Goal: Task Accomplishment & Management: Use online tool/utility

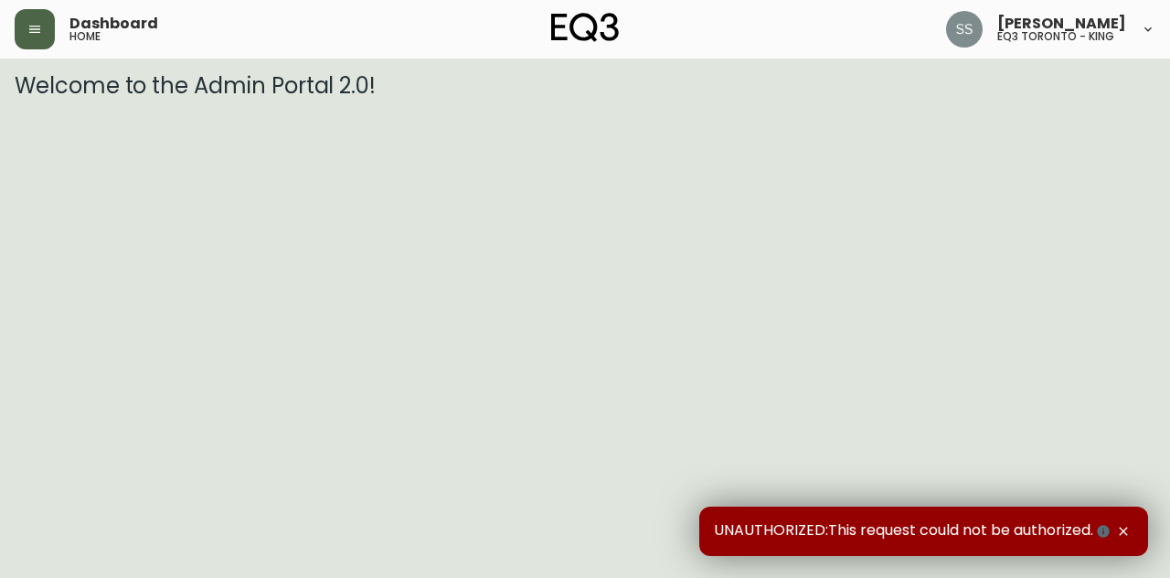
click at [40, 35] on icon "button" at bounding box center [34, 29] width 15 height 15
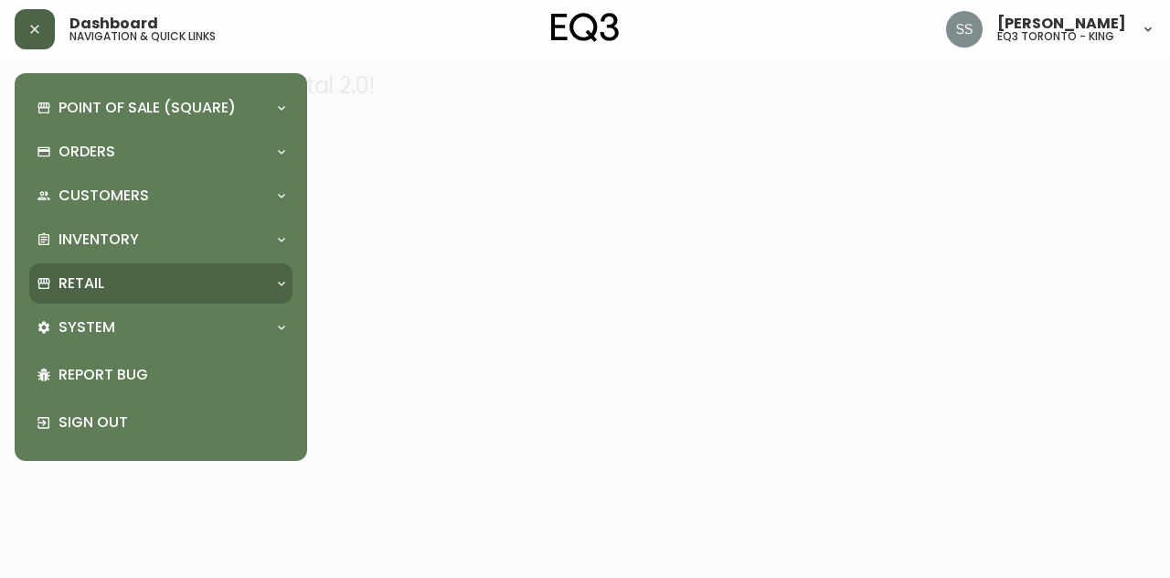
click at [166, 268] on div "Retail" at bounding box center [160, 283] width 263 height 40
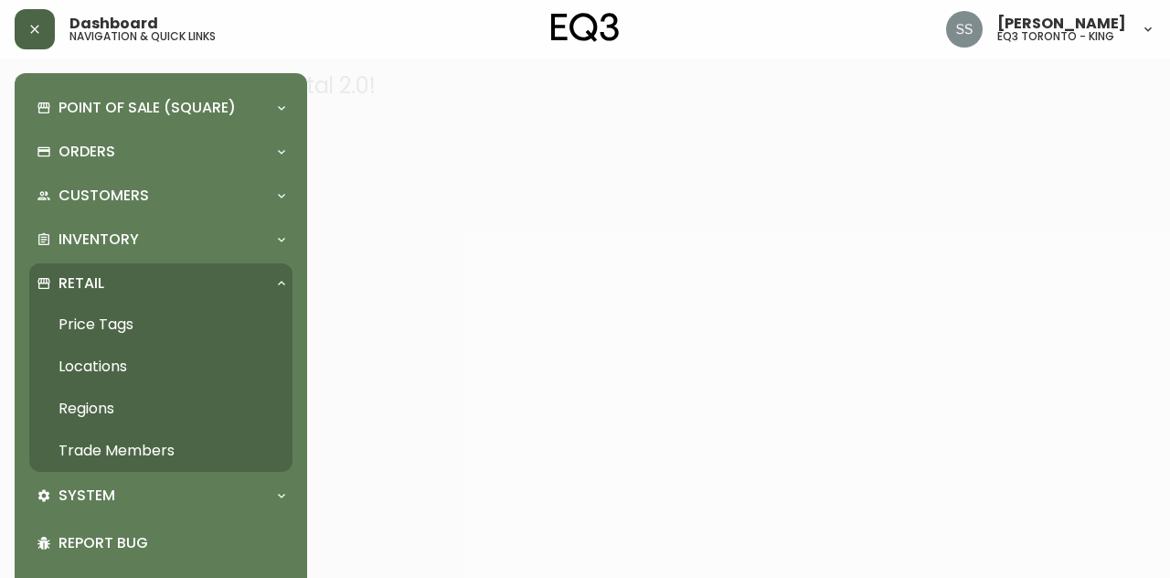
click at [147, 454] on link "Trade Members" at bounding box center [160, 451] width 263 height 42
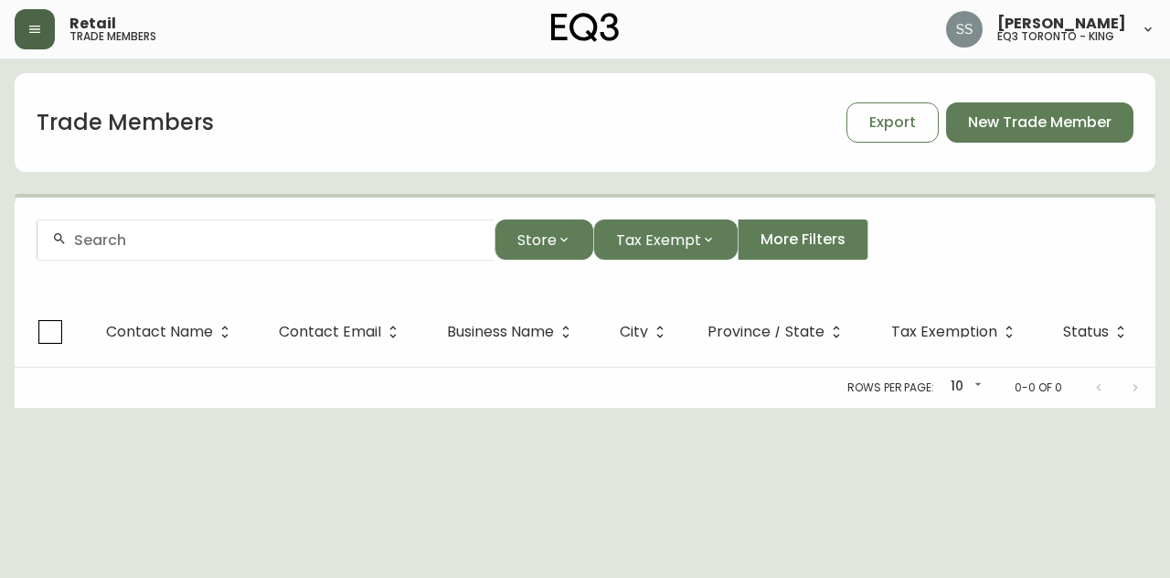
drag, startPoint x: 386, startPoint y: 208, endPoint x: 378, endPoint y: 239, distance: 31.0
click at [386, 211] on form "Store Tax Exempt More Filters" at bounding box center [585, 247] width 1141 height 100
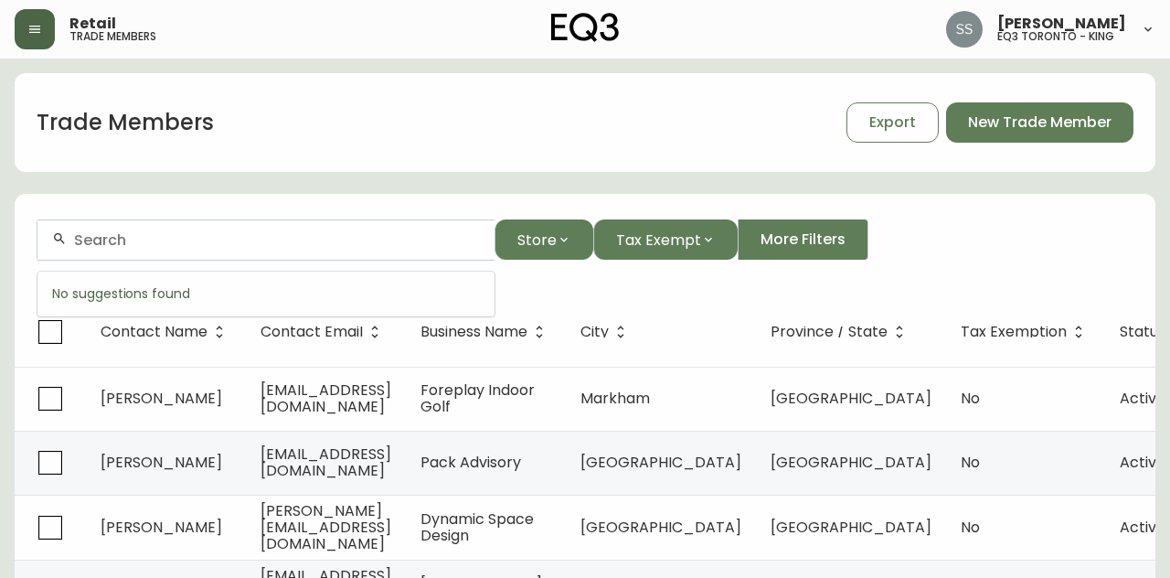
click at [378, 241] on input "text" at bounding box center [277, 239] width 406 height 17
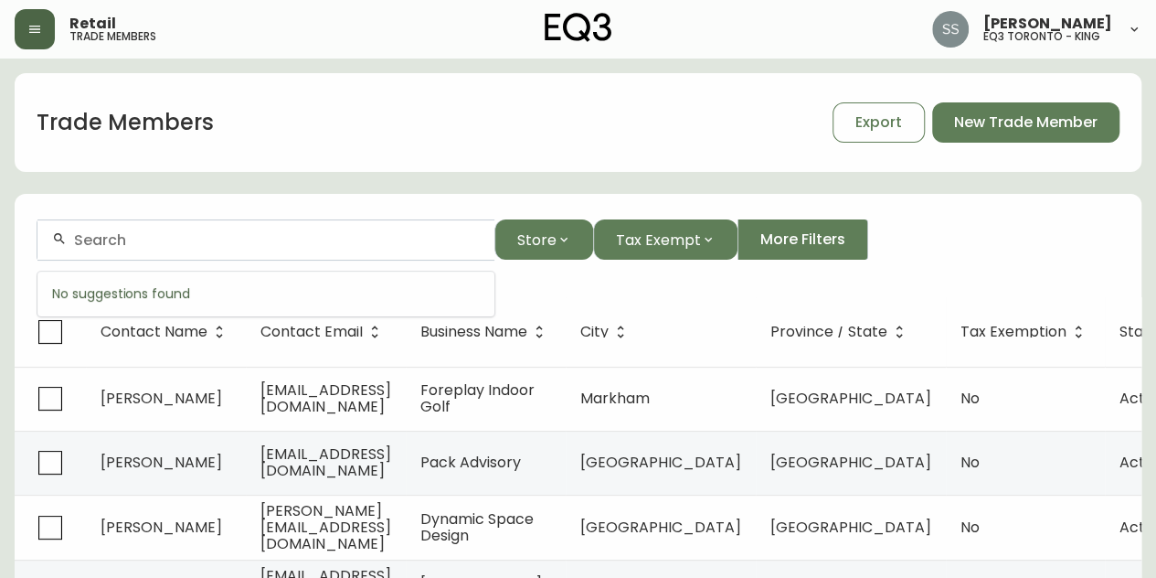
paste input "[EMAIL_ADDRESS][DOMAIN_NAME]"
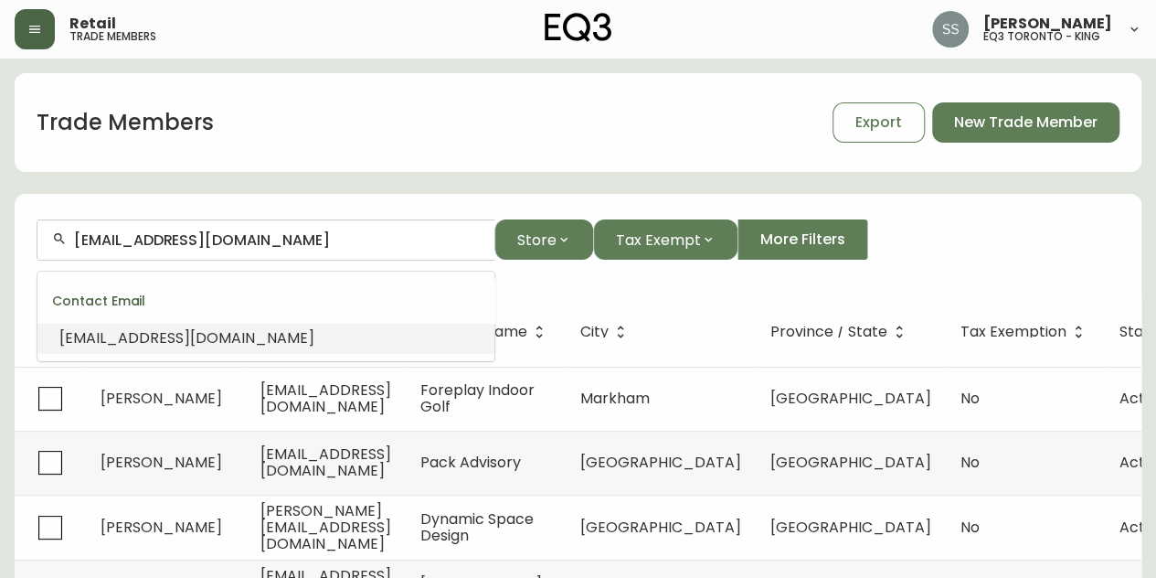
click at [352, 339] on li "[EMAIL_ADDRESS][DOMAIN_NAME]" at bounding box center [265, 338] width 457 height 31
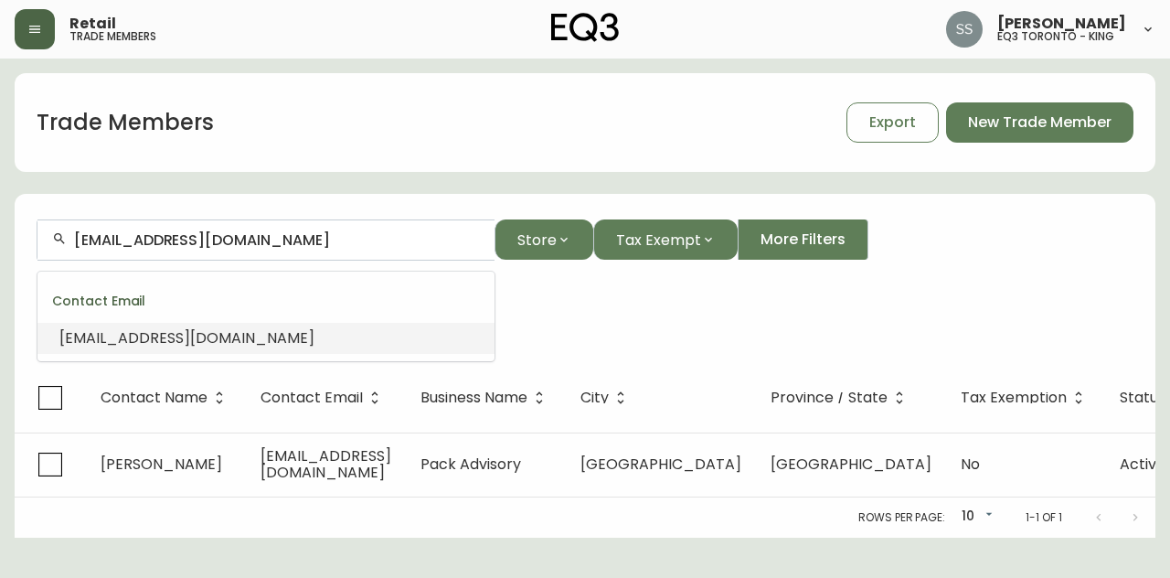
drag, startPoint x: 371, startPoint y: 230, endPoint x: 20, endPoint y: 203, distance: 352.1
click at [0, 196] on main "Trade Members Export New Trade Member [EMAIL_ADDRESS][DOMAIN_NAME] Store Tax Ex…" at bounding box center [585, 298] width 1170 height 479
paste input "[PERSON_NAME]"
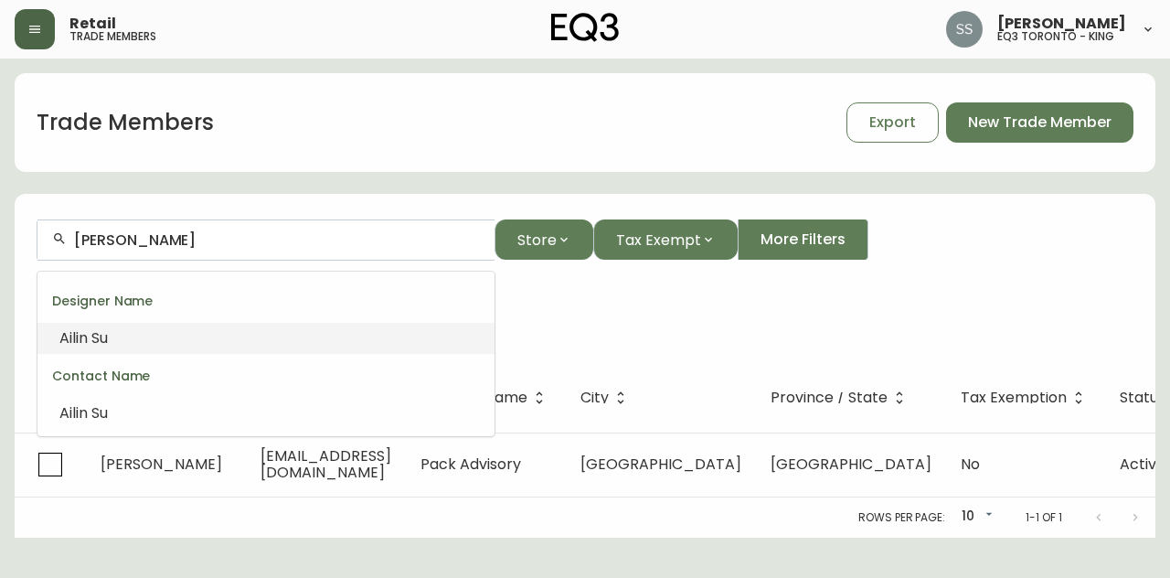
click at [196, 340] on li "[PERSON_NAME]" at bounding box center [265, 338] width 457 height 31
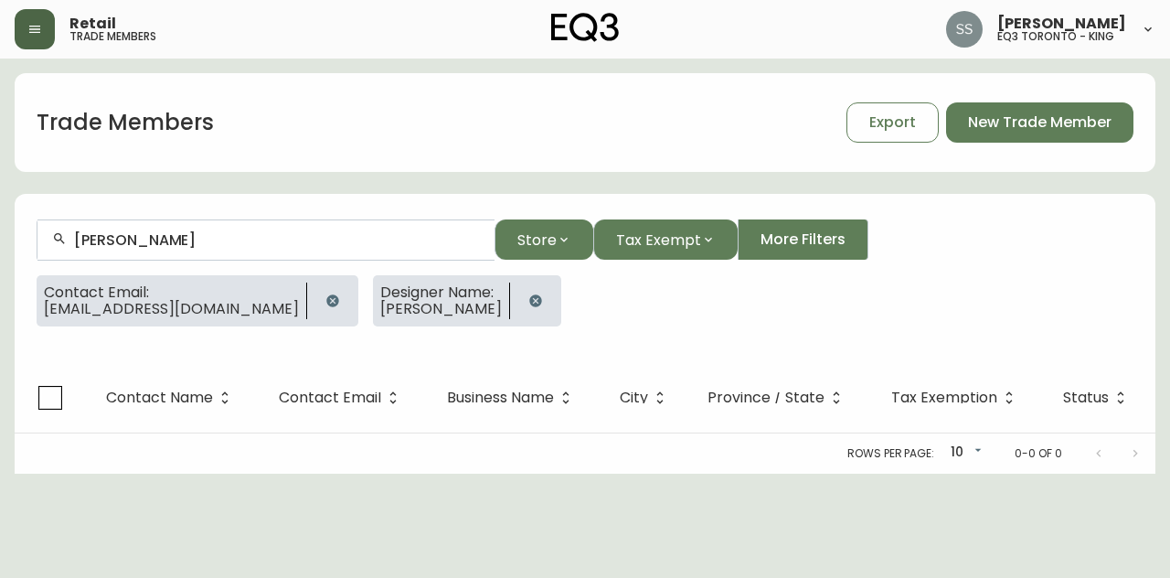
click at [338, 299] on icon "button" at bounding box center [332, 300] width 12 height 12
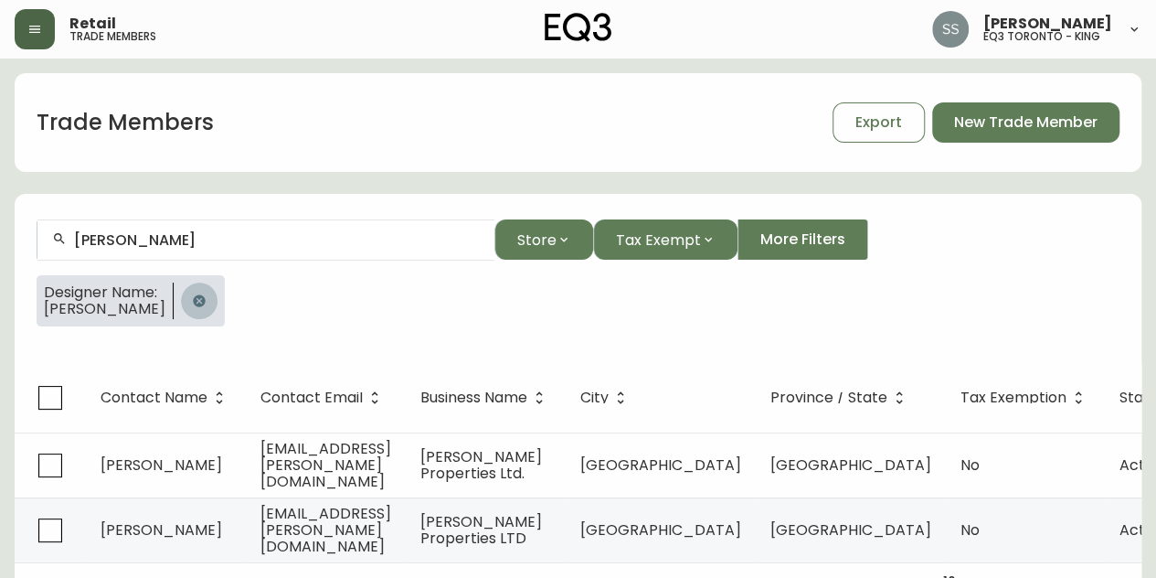
click at [195, 304] on icon "button" at bounding box center [199, 300] width 12 height 12
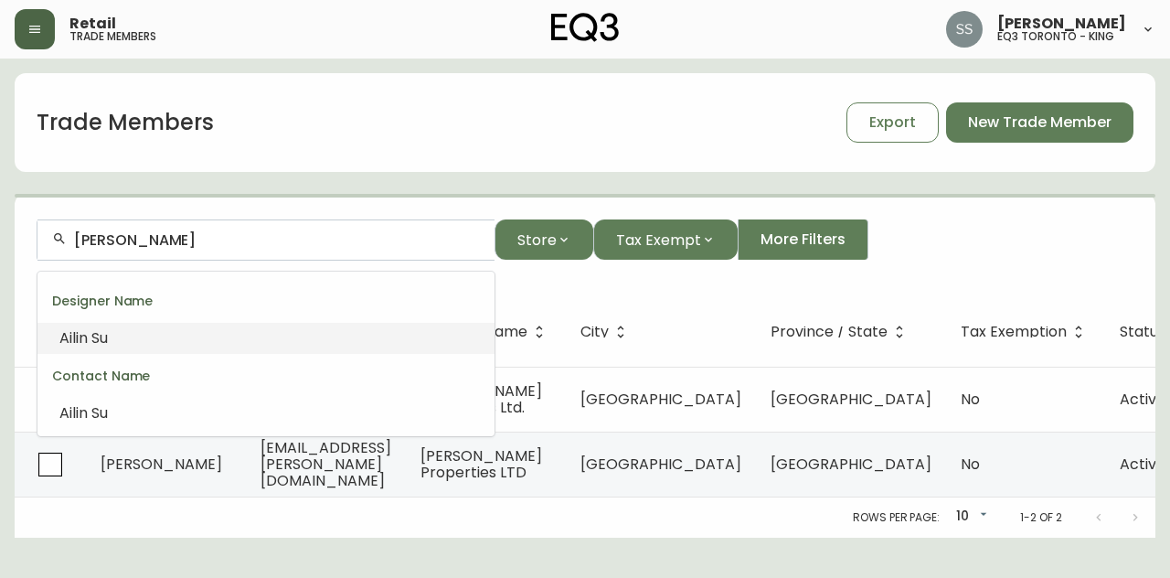
drag, startPoint x: 174, startPoint y: 237, endPoint x: 0, endPoint y: 186, distance: 180.8
click at [0, 191] on main "Trade Members Export New Trade Member [PERSON_NAME] Store Tax Exempt More Filte…" at bounding box center [585, 298] width 1170 height 479
paste input "[EMAIL_ADDRESS][DOMAIN_NAME]"
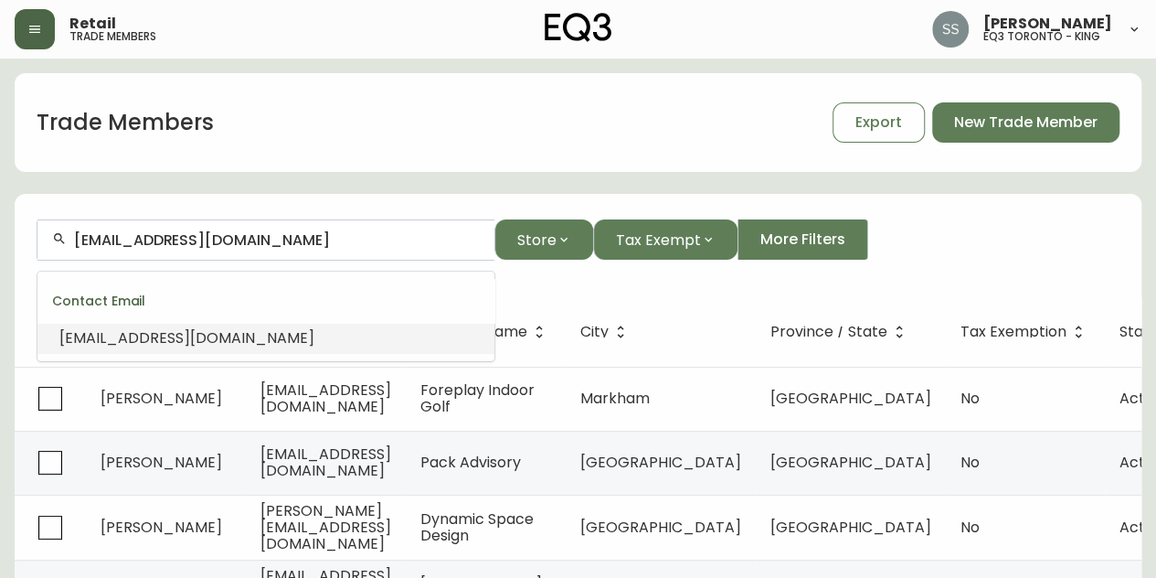
click at [236, 346] on li "[EMAIL_ADDRESS][DOMAIN_NAME]" at bounding box center [265, 338] width 457 height 31
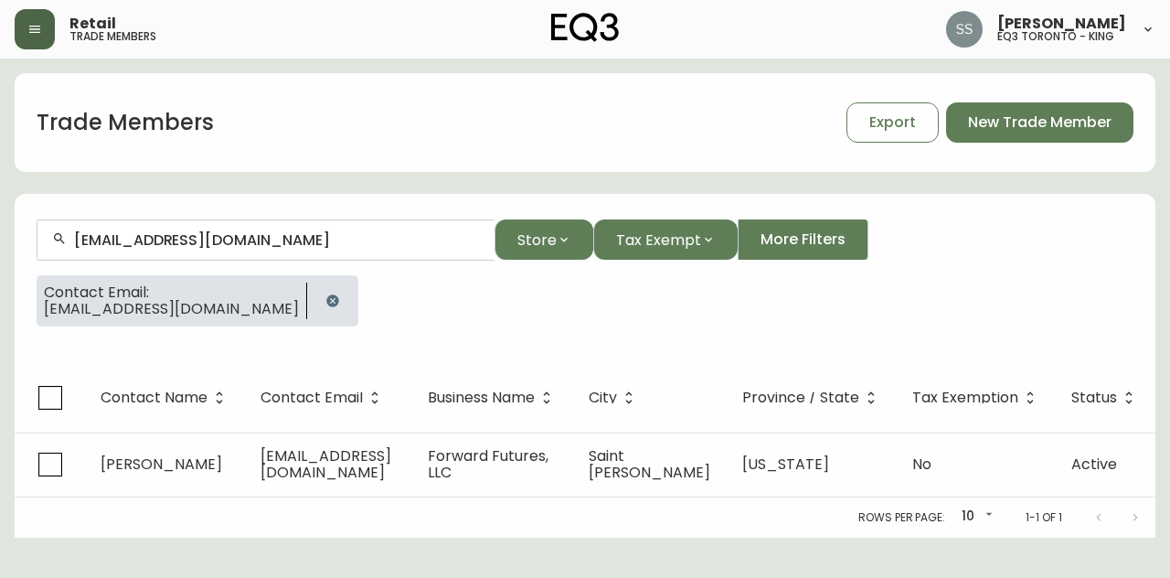
type input "[EMAIL_ADDRESS][DOMAIN_NAME]"
